Goal: Task Accomplishment & Management: Use online tool/utility

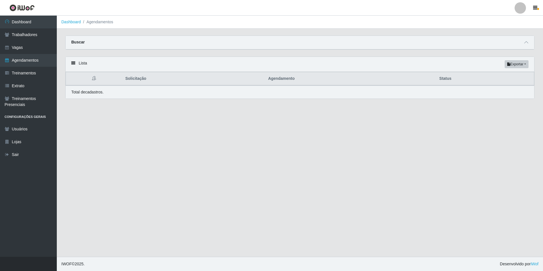
click at [172, 46] on div "Buscar" at bounding box center [300, 43] width 468 height 14
drag, startPoint x: 256, startPoint y: 46, endPoint x: 220, endPoint y: 55, distance: 36.9
click at [270, 46] on div "Buscar" at bounding box center [300, 43] width 468 height 14
click at [527, 43] on icon at bounding box center [526, 42] width 4 height 4
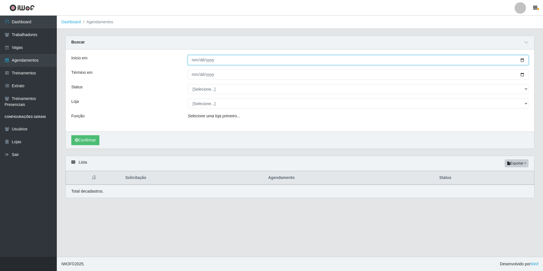
drag, startPoint x: 191, startPoint y: 61, endPoint x: 202, endPoint y: 65, distance: 12.3
click at [192, 62] on input "Início em" at bounding box center [358, 60] width 341 height 10
type input "24202-01-01"
type input "2024-01-01"
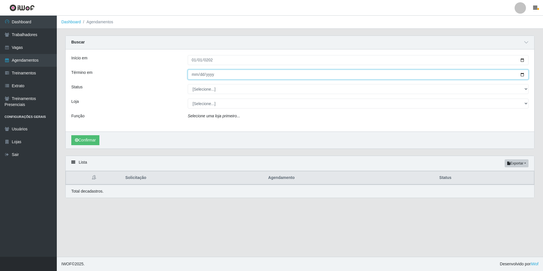
click at [191, 74] on input "Término em" at bounding box center [358, 75] width 341 height 10
type input "2024-06-30"
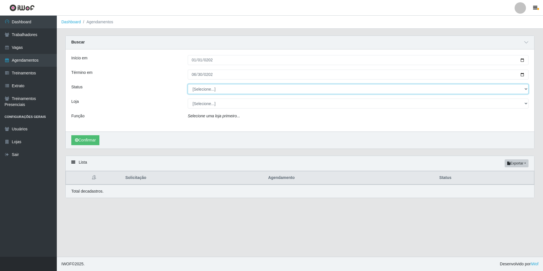
click at [213, 89] on select "[Selecione...] AGENDADO AGUARDANDO LIBERAR EM ANDAMENTO EM REVISÃO FINALIZADO C…" at bounding box center [358, 89] width 341 height 10
select select "CANCELADO"
click at [188, 84] on select "[Selecione...] AGENDADO AGUARDANDO LIBERAR EM ANDAMENTO EM REVISÃO FINALIZADO C…" at bounding box center [358, 89] width 341 height 10
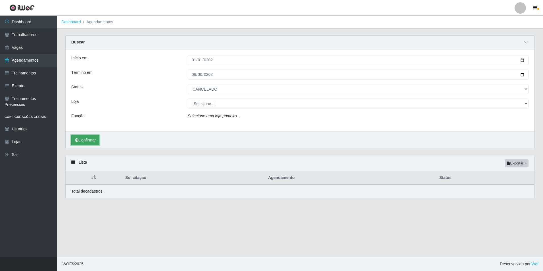
click at [82, 139] on button "Confirmar" at bounding box center [85, 140] width 28 height 10
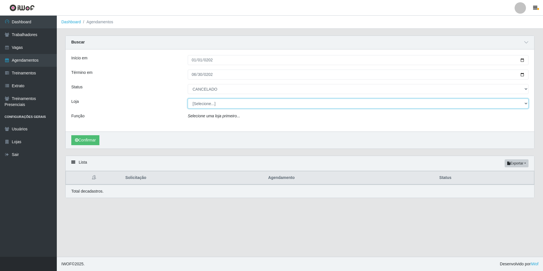
click at [249, 99] on select "[Selecione...] Rede Compras Supermercados - LOJA 1 Rede Compras Supermercados -…" at bounding box center [358, 104] width 341 height 10
select select "158"
click at [188, 99] on select "[Selecione...] Rede Compras Supermercados - LOJA 1 Rede Compras Supermercados -…" at bounding box center [358, 104] width 341 height 10
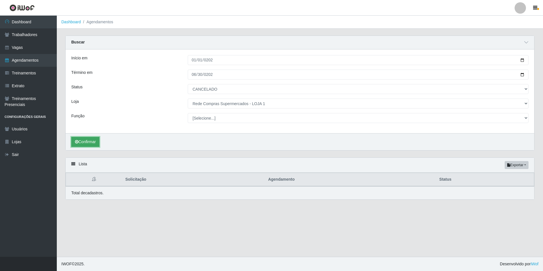
click at [80, 142] on button "Confirmar" at bounding box center [85, 142] width 28 height 10
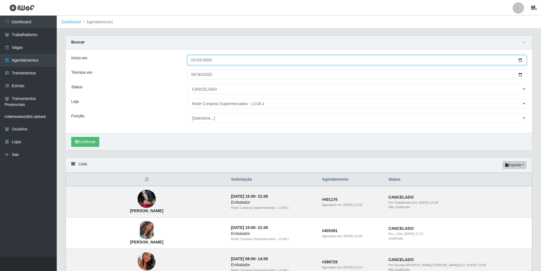
click at [193, 59] on input "2024-01-01" at bounding box center [357, 60] width 340 height 10
type input "2024-01-01"
type input "24202-09-01"
type input "[DATE]"
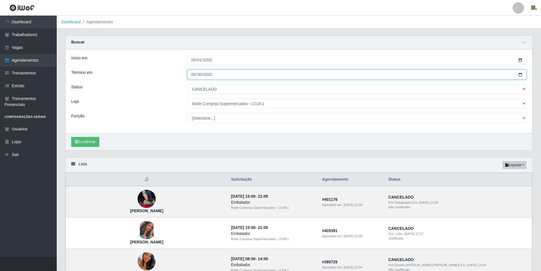
click at [190, 74] on input "2024-06-30" at bounding box center [357, 75] width 340 height 10
type input "2024-06-08"
type input "0020-09-08"
click at [192, 75] on input "0020-09-08" at bounding box center [357, 75] width 340 height 10
type input "0020-09-07"
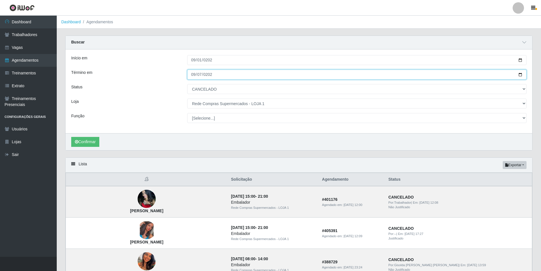
type input "[DATE]"
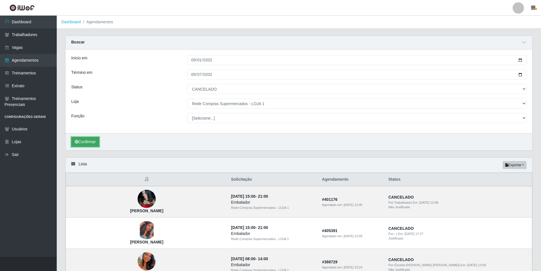
click at [86, 141] on button "Confirmar" at bounding box center [85, 142] width 28 height 10
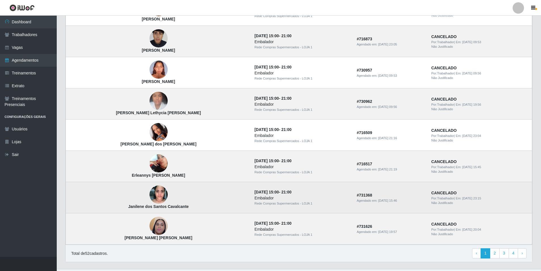
scroll to position [423, 0]
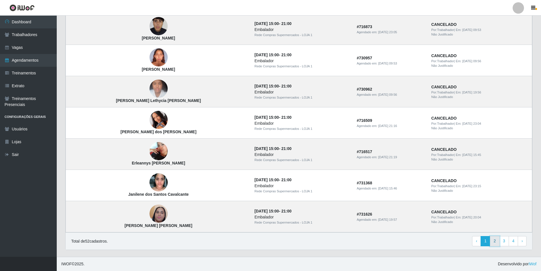
click at [492, 241] on link "2" at bounding box center [495, 241] width 10 height 10
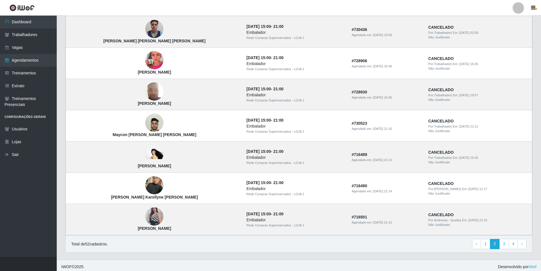
scroll to position [322, 0]
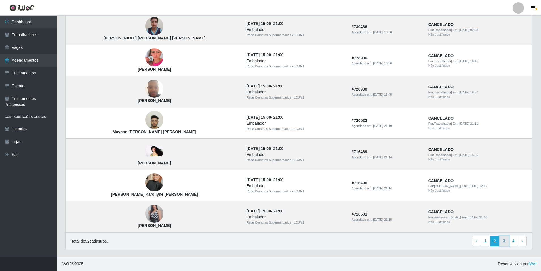
click at [505, 242] on link "3" at bounding box center [505, 241] width 10 height 10
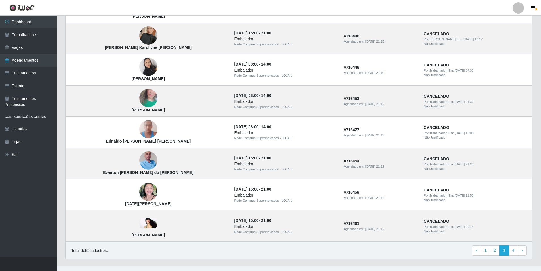
scroll to position [322, 0]
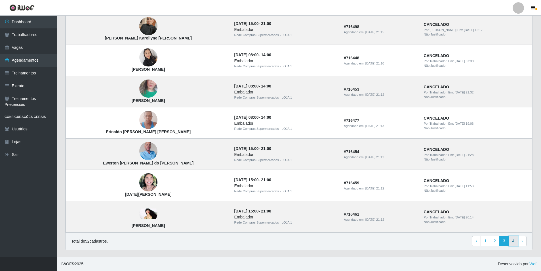
click at [516, 242] on link "4" at bounding box center [514, 241] width 10 height 10
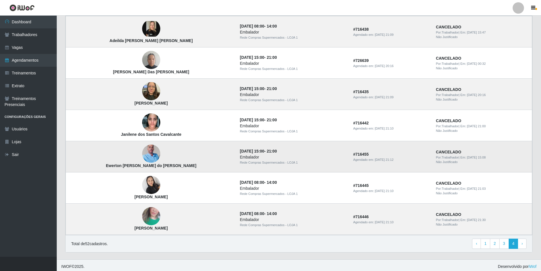
scroll to position [72, 0]
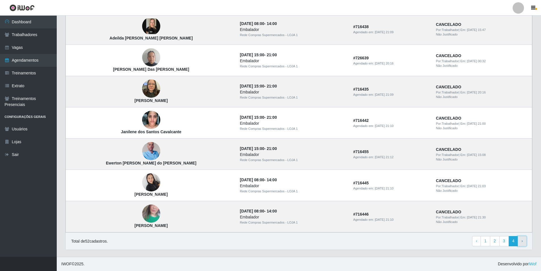
click at [521, 240] on link "› Next" at bounding box center [522, 241] width 9 height 10
click at [521, 241] on link "› Next" at bounding box center [522, 241] width 9 height 10
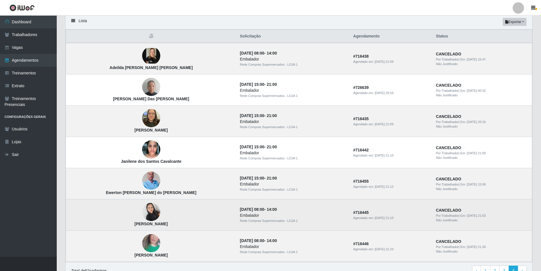
scroll to position [72, 0]
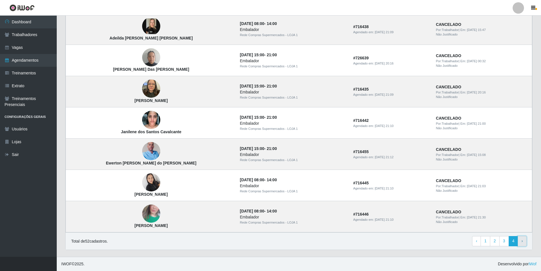
click at [523, 243] on span "›" at bounding box center [522, 240] width 1 height 5
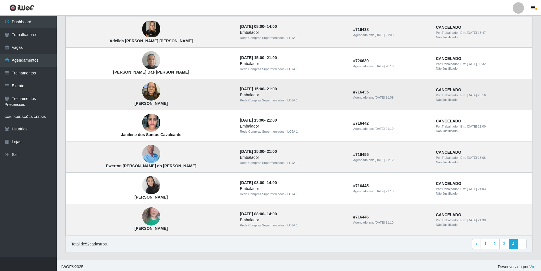
scroll to position [72, 0]
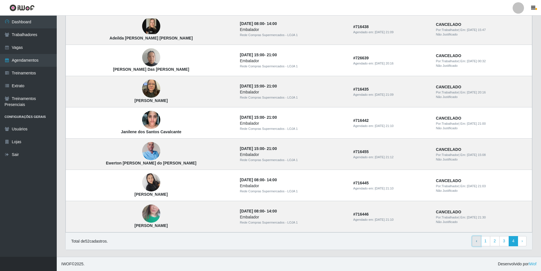
click at [477, 240] on span "‹" at bounding box center [476, 240] width 1 height 5
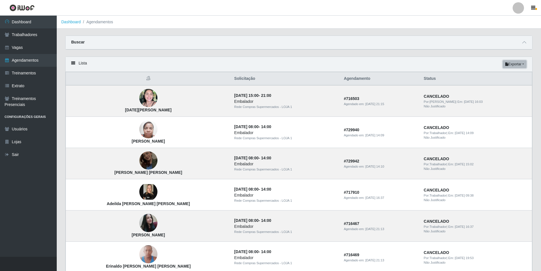
click at [521, 63] on button "Exportar" at bounding box center [515, 64] width 24 height 8
click at [500, 88] on button "Excel" at bounding box center [504, 87] width 45 height 12
